Goal: Task Accomplishment & Management: Use online tool/utility

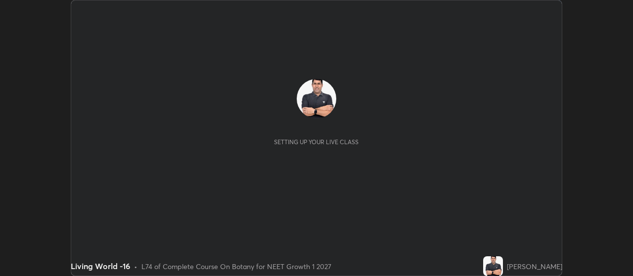
scroll to position [276, 632]
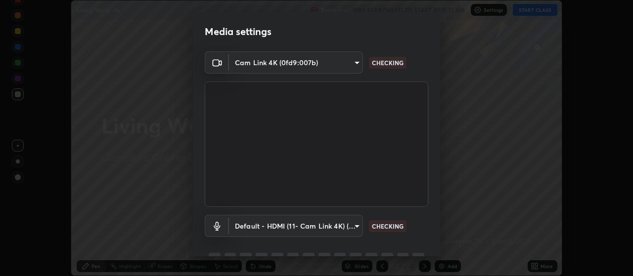
type input "cb5f757981b1586acb8e19eb1dea331b1f320d0a6ce771c897cc257aba28c101"
click at [340, 227] on body "Erase all Living World -16 Recording WAS SCHEDULED TO START AT 11:15 AM Setting…" at bounding box center [316, 138] width 633 height 276
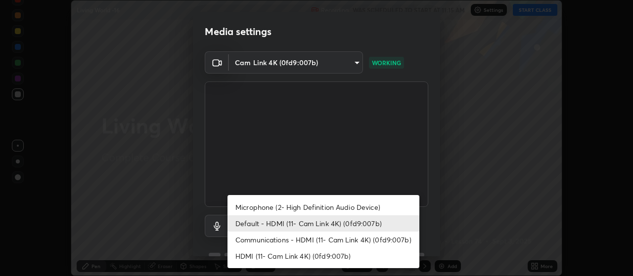
click at [354, 208] on li "Microphone (2- High Definition Audio Device)" at bounding box center [323, 207] width 192 height 16
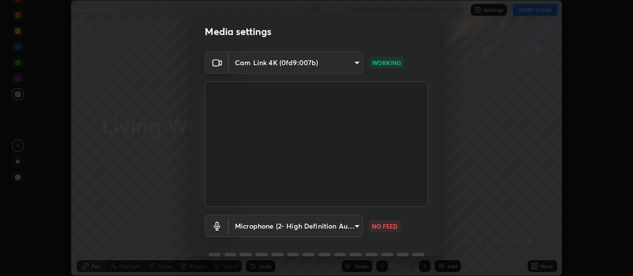
click at [333, 225] on body "Erase all Living World -16 Recording WAS SCHEDULED TO START AT 11:15 AM Setting…" at bounding box center [316, 138] width 633 height 276
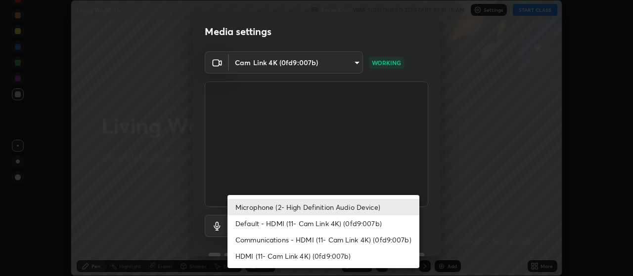
click at [351, 222] on li "Default - HDMI (11- Cam Link 4K) (0fd9:007b)" at bounding box center [323, 224] width 192 height 16
type input "default"
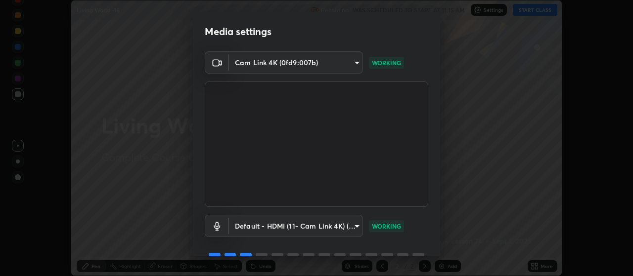
scroll to position [48, 0]
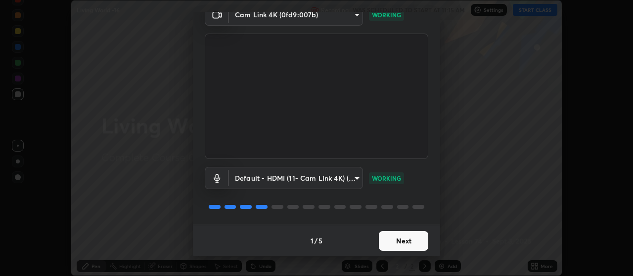
click at [393, 241] on button "Next" at bounding box center [403, 241] width 49 height 20
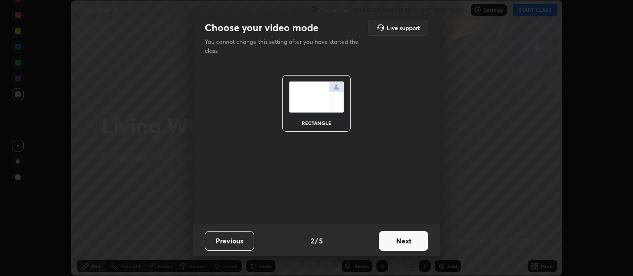
scroll to position [0, 0]
click at [403, 243] on button "Next" at bounding box center [403, 241] width 49 height 20
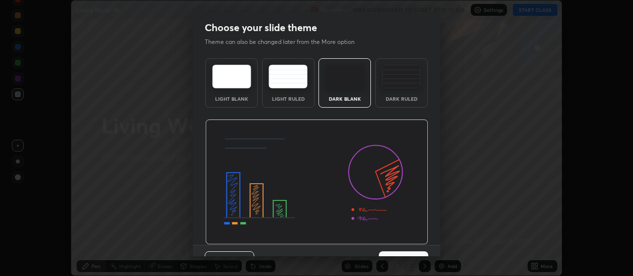
scroll to position [20, 0]
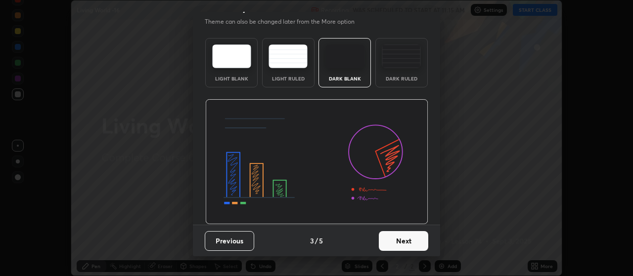
click at [410, 247] on button "Next" at bounding box center [403, 241] width 49 height 20
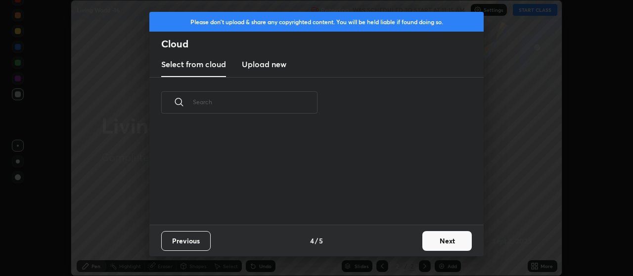
scroll to position [3, 5]
click at [438, 242] on button "Next" at bounding box center [446, 241] width 49 height 20
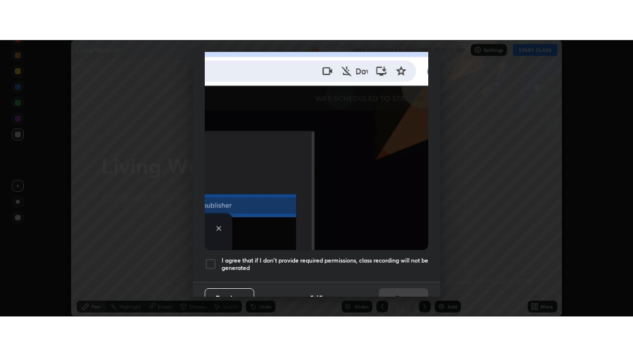
scroll to position [250, 0]
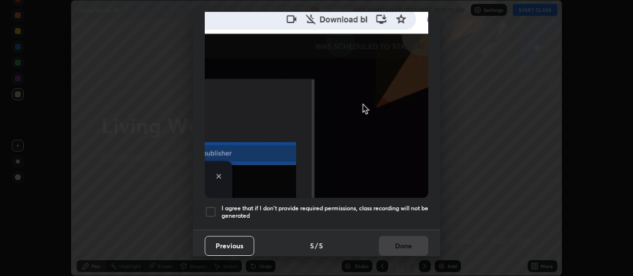
click at [213, 206] on div at bounding box center [211, 212] width 12 height 12
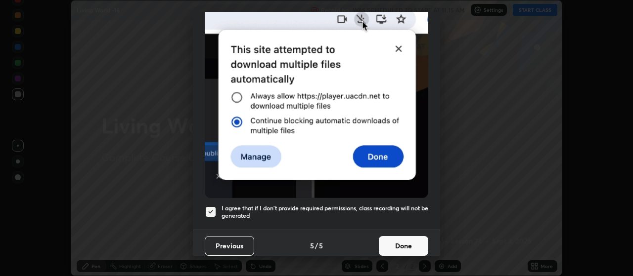
click at [399, 241] on button "Done" at bounding box center [403, 246] width 49 height 20
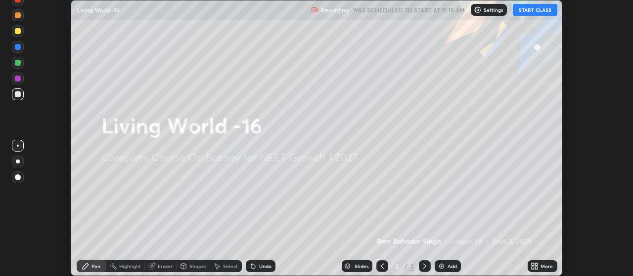
click at [529, 11] on button "START CLASS" at bounding box center [535, 10] width 44 height 12
click at [535, 266] on icon at bounding box center [535, 267] width 8 height 8
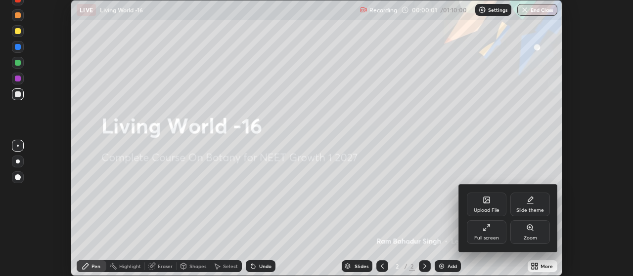
click at [493, 235] on div "Full screen" at bounding box center [487, 233] width 40 height 24
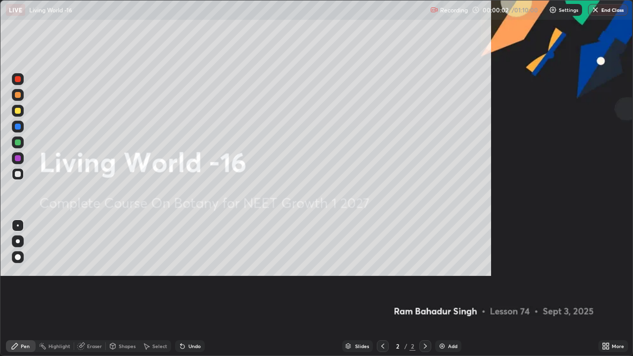
scroll to position [356, 633]
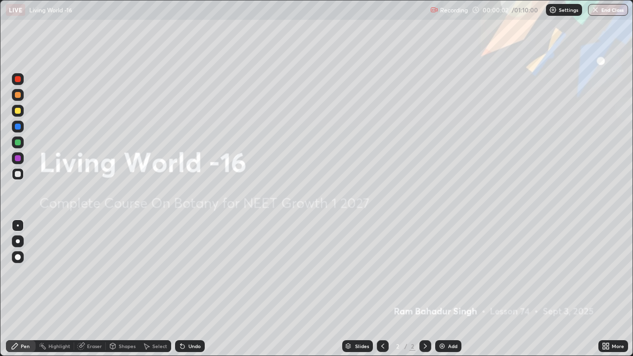
click at [443, 276] on img at bounding box center [442, 346] width 8 height 8
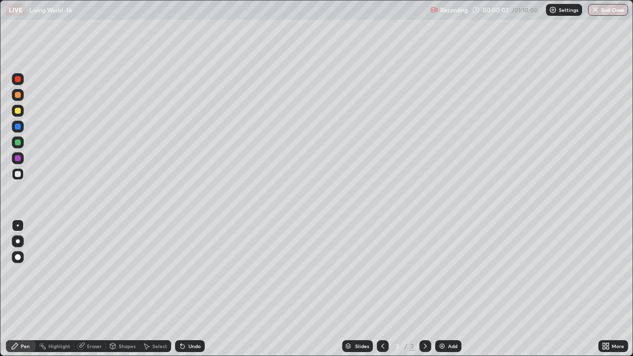
click at [442, 276] on img at bounding box center [442, 346] width 8 height 8
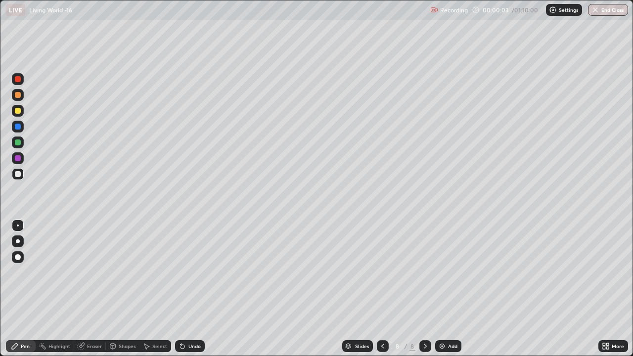
click at [441, 276] on img at bounding box center [442, 346] width 8 height 8
click at [440, 276] on img at bounding box center [442, 346] width 8 height 8
click at [438, 276] on img at bounding box center [442, 346] width 8 height 8
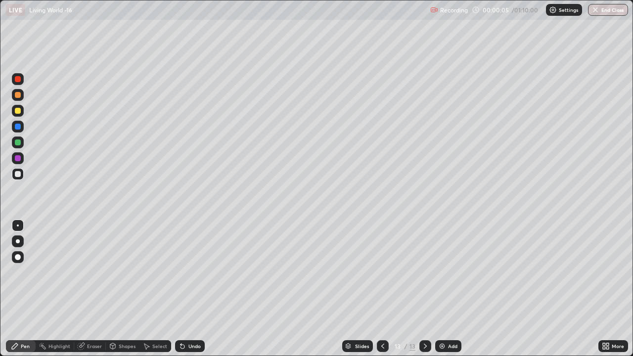
click at [382, 276] on icon at bounding box center [383, 346] width 8 height 8
click at [382, 276] on icon at bounding box center [382, 346] width 3 height 5
click at [382, 276] on icon at bounding box center [383, 346] width 8 height 8
click at [383, 276] on icon at bounding box center [383, 346] width 8 height 8
click at [382, 276] on icon at bounding box center [383, 346] width 8 height 8
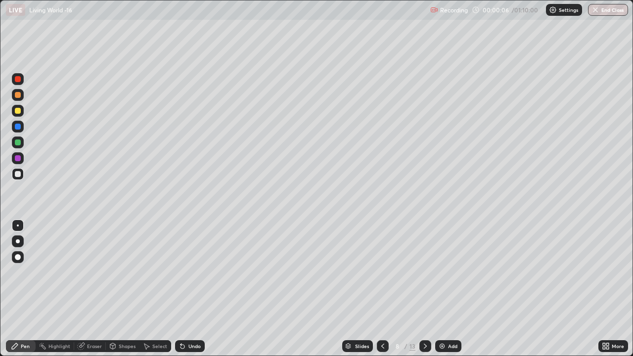
click at [383, 276] on icon at bounding box center [382, 346] width 3 height 5
click at [382, 276] on icon at bounding box center [383, 346] width 8 height 8
click at [382, 276] on div at bounding box center [383, 346] width 12 height 12
click at [381, 276] on icon at bounding box center [383, 346] width 8 height 8
click at [381, 276] on icon at bounding box center [382, 346] width 3 height 5
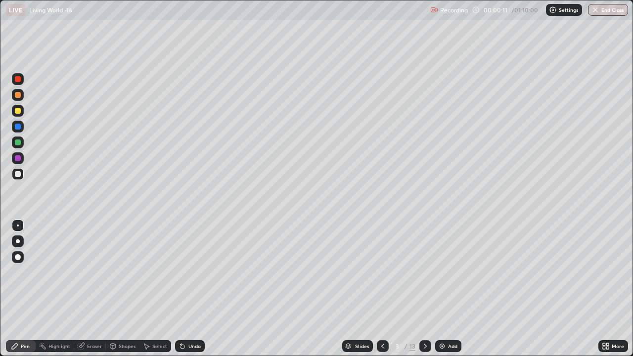
click at [19, 110] on div at bounding box center [18, 111] width 6 height 6
click at [19, 112] on div at bounding box center [18, 111] width 6 height 6
click at [19, 143] on div at bounding box center [18, 142] width 6 height 6
click at [19, 112] on div at bounding box center [18, 111] width 6 height 6
click at [18, 129] on div at bounding box center [18, 127] width 6 height 6
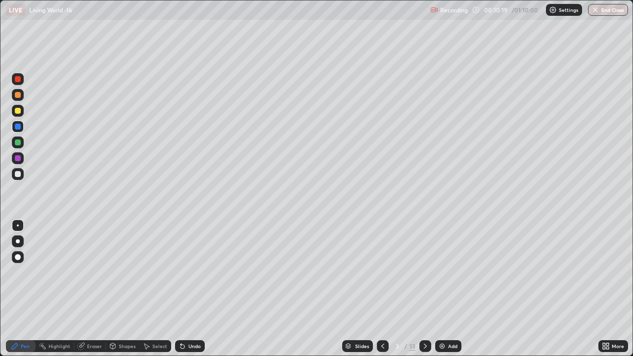
click at [22, 240] on div at bounding box center [18, 241] width 12 height 12
click at [16, 114] on div at bounding box center [18, 111] width 12 height 12
click at [23, 221] on div at bounding box center [18, 226] width 12 height 12
click at [18, 80] on div at bounding box center [18, 79] width 6 height 6
click at [18, 259] on div at bounding box center [18, 257] width 6 height 6
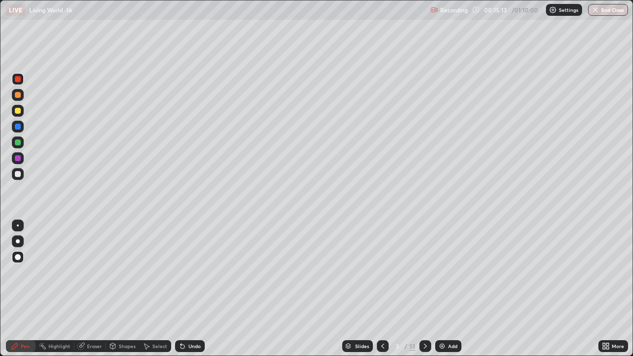
click at [21, 116] on div at bounding box center [18, 111] width 12 height 12
click at [23, 225] on div at bounding box center [18, 226] width 12 height 12
click at [424, 276] on icon at bounding box center [425, 346] width 8 height 8
click at [383, 276] on icon at bounding box center [383, 346] width 8 height 8
click at [424, 276] on icon at bounding box center [425, 346] width 3 height 5
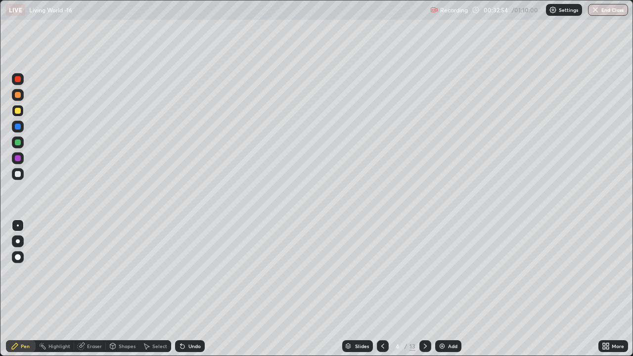
click at [424, 276] on icon at bounding box center [425, 346] width 8 height 8
click at [383, 276] on icon at bounding box center [383, 346] width 8 height 8
click at [19, 82] on div at bounding box center [18, 79] width 6 height 6
click at [14, 111] on div at bounding box center [18, 111] width 12 height 12
click at [18, 95] on div at bounding box center [18, 95] width 6 height 6
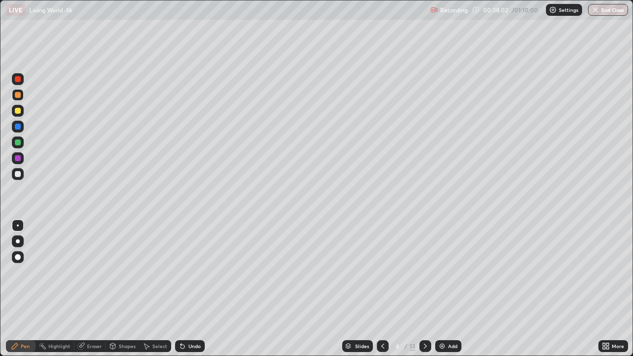
click at [16, 242] on div at bounding box center [18, 241] width 4 height 4
click at [18, 225] on div at bounding box center [18, 225] width 2 height 2
click at [18, 114] on div at bounding box center [18, 111] width 12 height 12
click at [424, 276] on icon at bounding box center [425, 346] width 8 height 8
click at [423, 276] on icon at bounding box center [425, 346] width 8 height 8
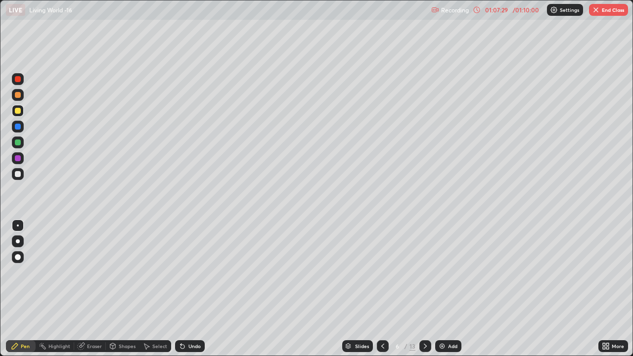
click at [596, 10] on img "button" at bounding box center [596, 10] width 8 height 8
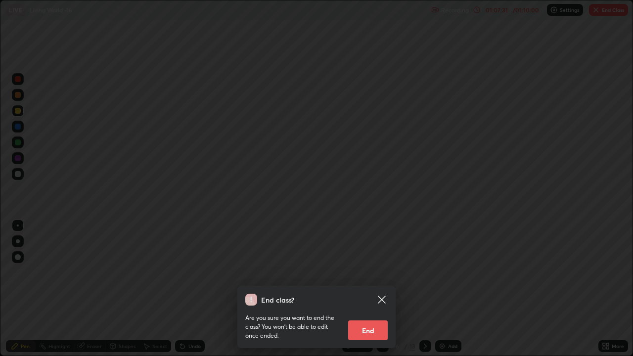
click at [372, 276] on button "End" at bounding box center [368, 330] width 40 height 20
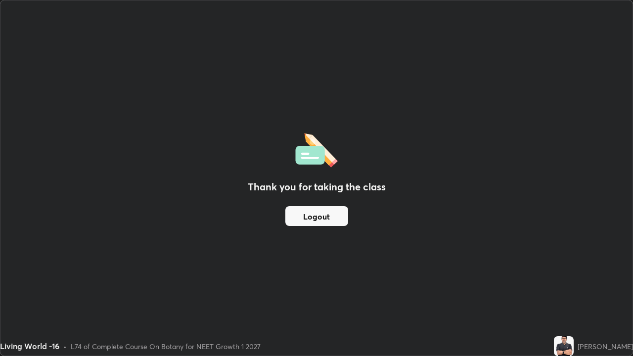
click at [329, 220] on button "Logout" at bounding box center [316, 216] width 63 height 20
click at [328, 217] on button "Logout" at bounding box center [316, 216] width 63 height 20
